Goal: Information Seeking & Learning: Learn about a topic

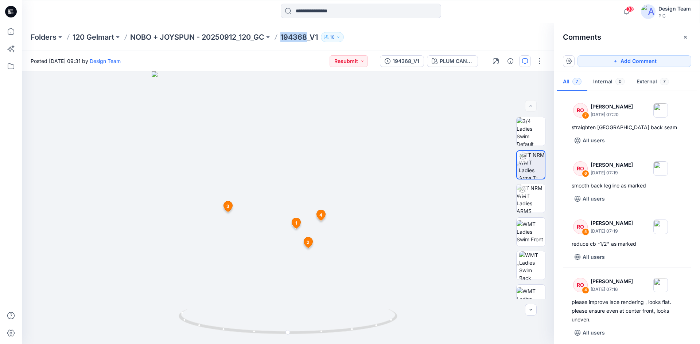
scroll to position [197, 0]
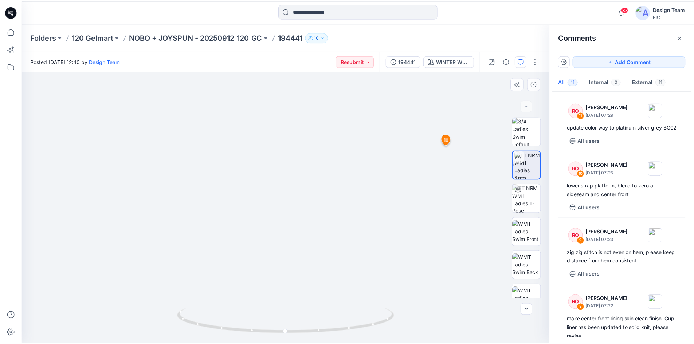
scroll to position [71, 0]
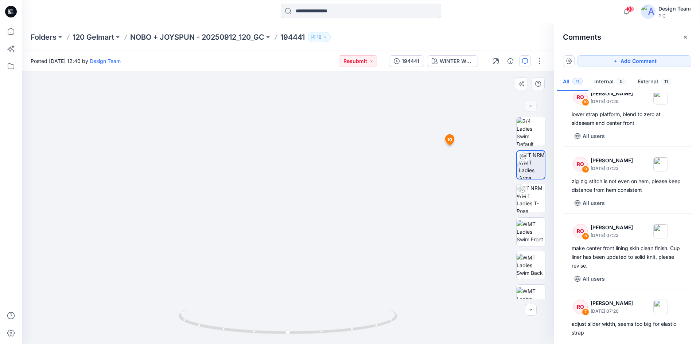
click at [449, 139] on span "10" at bounding box center [449, 140] width 5 height 7
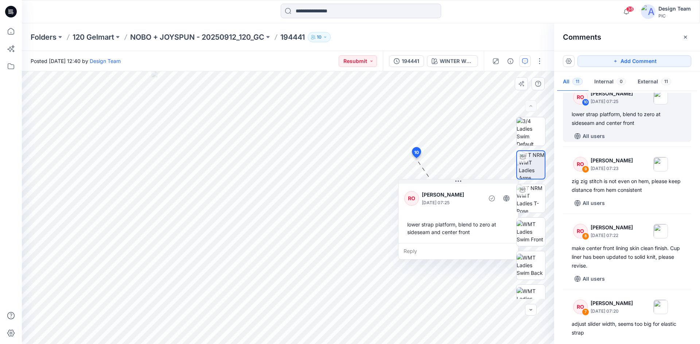
drag, startPoint x: 397, startPoint y: 134, endPoint x: 433, endPoint y: 211, distance: 84.4
click at [433, 211] on div "RO [PERSON_NAME] [DATE] 07:25 lower strap platform, blend to zero at sideseam a…" at bounding box center [457, 213] width 119 height 61
click at [483, 182] on button at bounding box center [457, 182] width 119 height 4
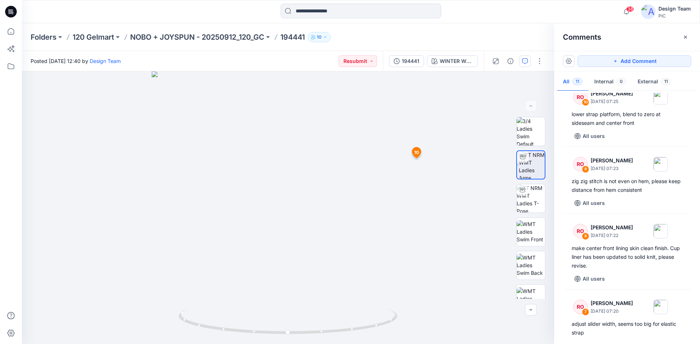
click at [12, 12] on icon at bounding box center [11, 12] width 12 height 12
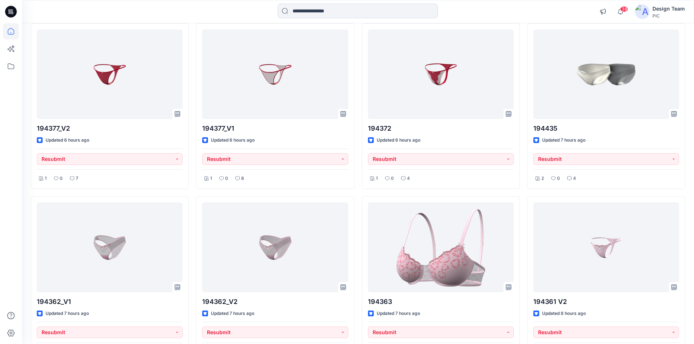
scroll to position [779, 0]
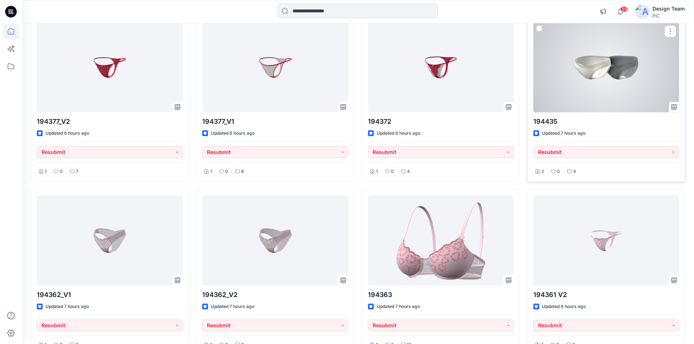
click at [579, 91] on div at bounding box center [606, 68] width 146 height 90
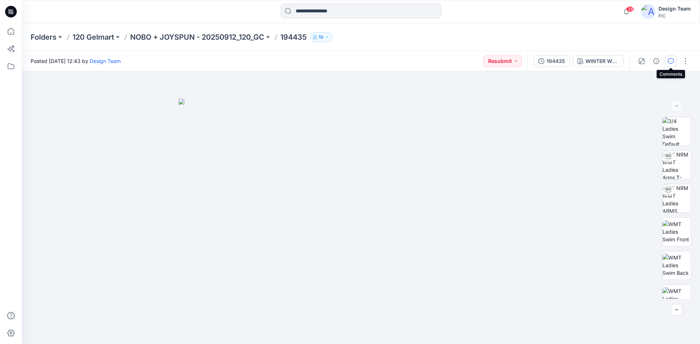
click at [672, 62] on icon "button" at bounding box center [670, 61] width 6 height 6
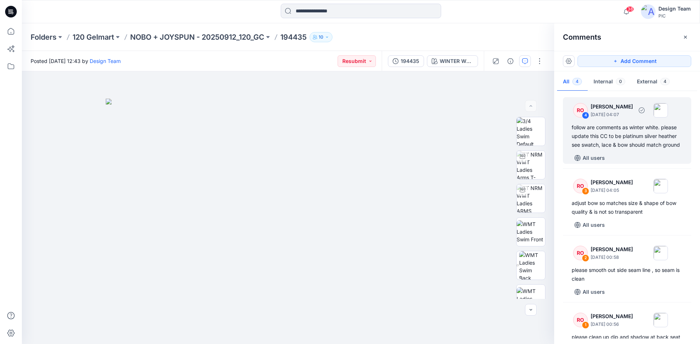
click at [616, 136] on div "follow are comments as winter white. please update this CC to be platinum silve…" at bounding box center [626, 136] width 111 height 26
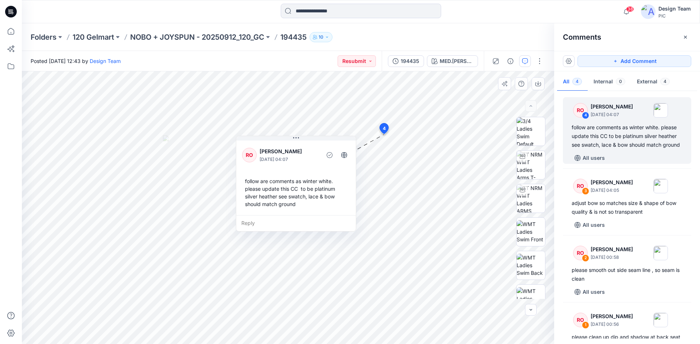
drag, startPoint x: 309, startPoint y: 204, endPoint x: 313, endPoint y: 206, distance: 4.8
click at [313, 206] on div "follow are comments as winter white. please update this CC to be platinum silve…" at bounding box center [296, 193] width 108 height 36
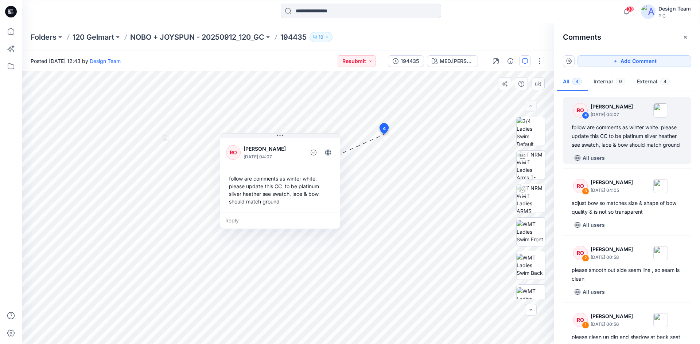
drag, startPoint x: 334, startPoint y: 182, endPoint x: 318, endPoint y: 180, distance: 16.2
click at [318, 180] on div "follow are comments as winter white. please update this CC to be platinum silve…" at bounding box center [280, 190] width 108 height 36
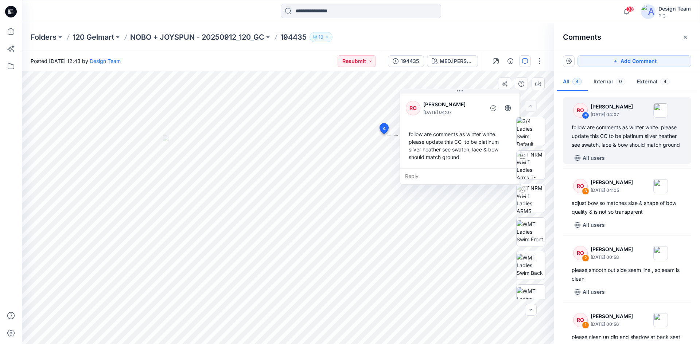
drag, startPoint x: 297, startPoint y: 144, endPoint x: 476, endPoint y: 98, distance: 184.2
click at [476, 99] on div "RO [PERSON_NAME] [DATE] 04:07" at bounding box center [459, 108] width 108 height 20
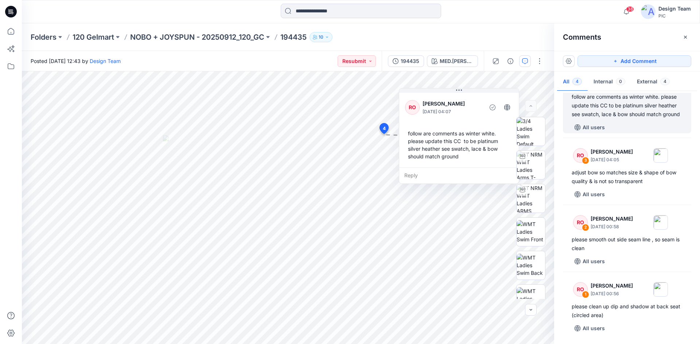
scroll to position [39, 0]
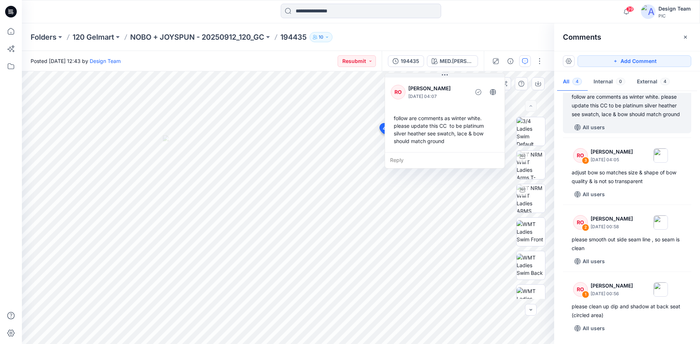
drag, startPoint x: 450, startPoint y: 104, endPoint x: 436, endPoint y: 80, distance: 27.9
click at [436, 80] on div "RO [PERSON_NAME] [DATE] 04:07 follow are comments as [PERSON_NAME]. please upda…" at bounding box center [444, 114] width 119 height 76
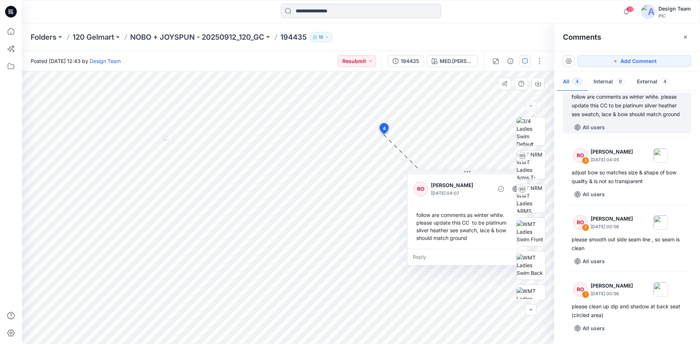
drag, startPoint x: 436, startPoint y: 101, endPoint x: 453, endPoint y: 198, distance: 98.8
click at [457, 197] on p "[DATE] 04:07" at bounding box center [460, 193] width 59 height 7
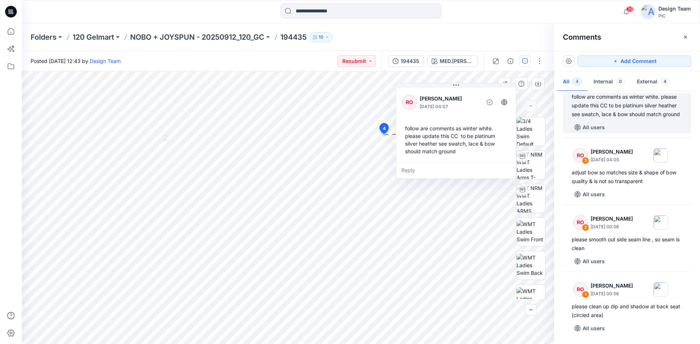
drag, startPoint x: 463, startPoint y: 193, endPoint x: 454, endPoint y: 109, distance: 84.7
click at [454, 109] on p "[DATE] 04:07" at bounding box center [448, 106] width 59 height 7
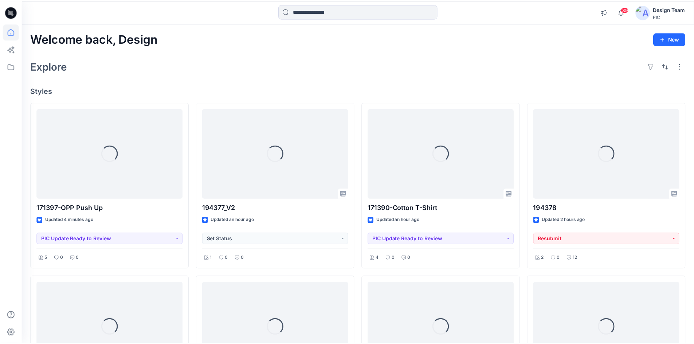
scroll to position [779, 0]
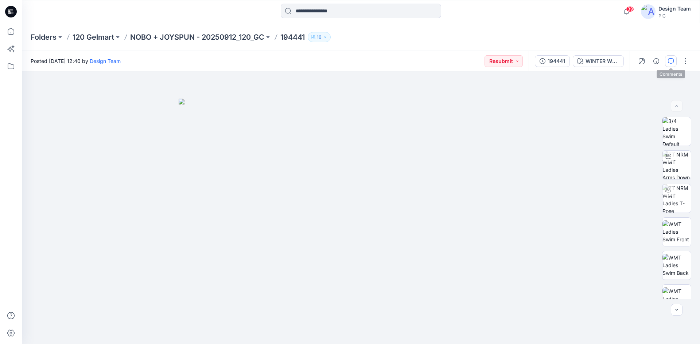
click at [668, 61] on icon "button" at bounding box center [670, 61] width 6 height 6
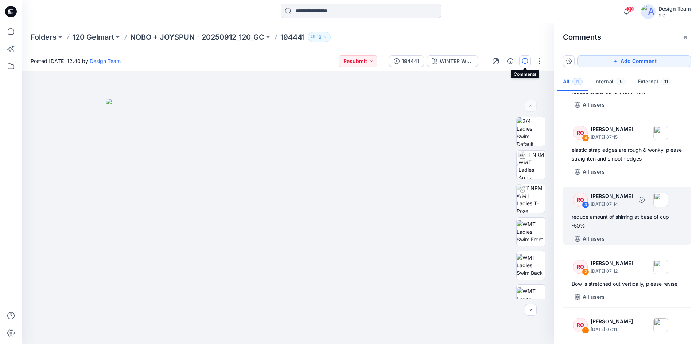
scroll to position [491, 0]
